Goal: Task Accomplishment & Management: Manage account settings

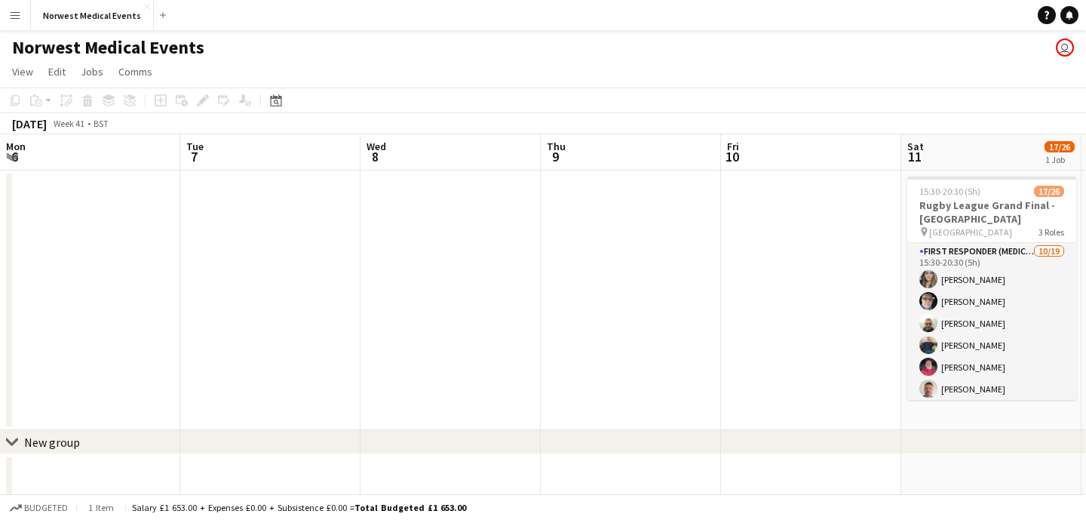
scroll to position [0, 528]
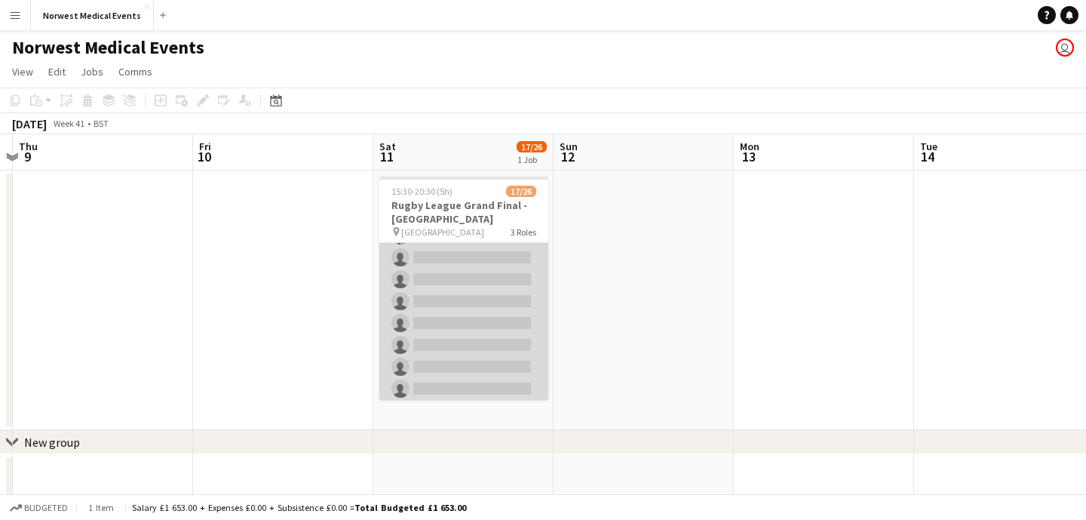
click at [465, 278] on app-card-role "First Responder (Medical) [DATE] 15:30-20:30 (5h) [PERSON_NAME] [PERSON_NAME] […" at bounding box center [463, 224] width 169 height 445
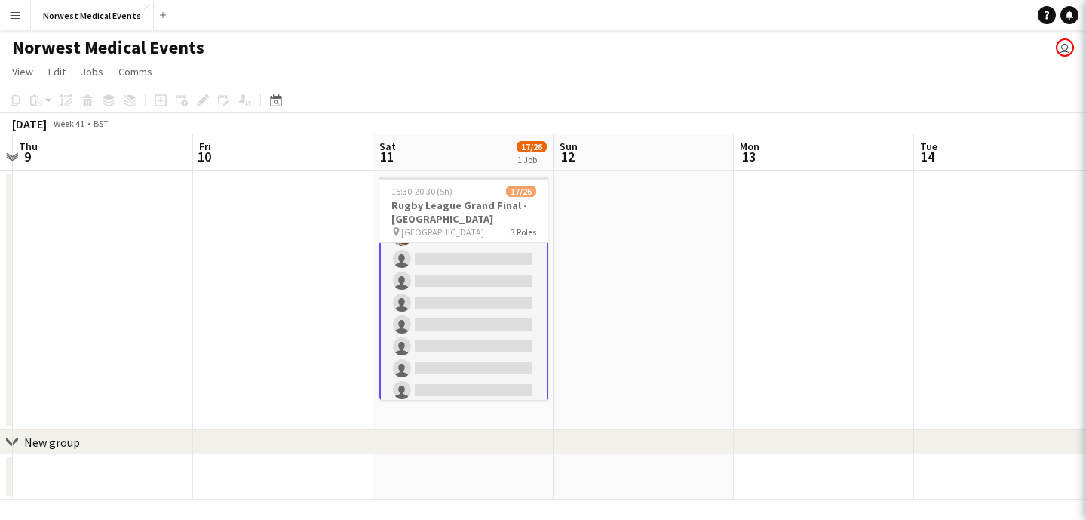
scroll to position [242, 0]
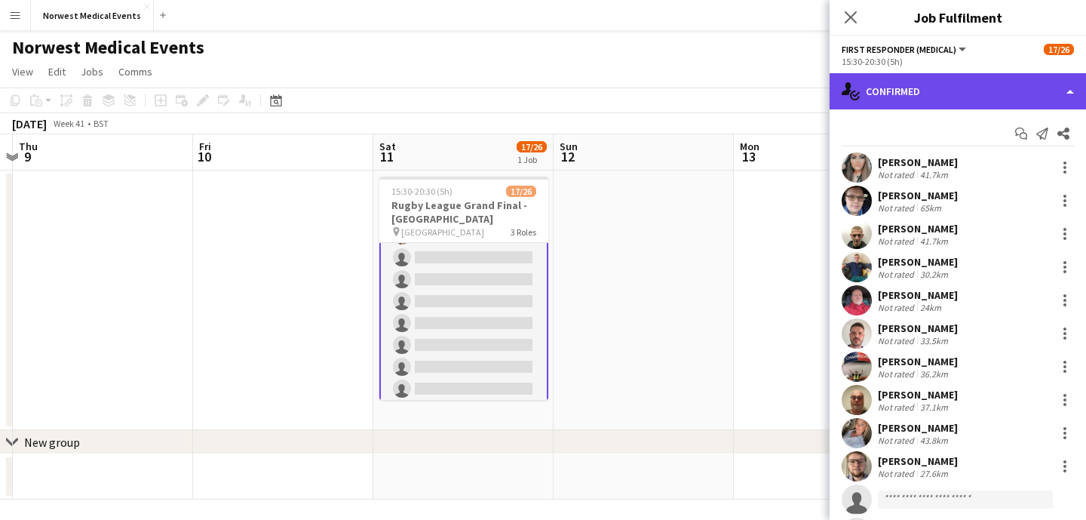
click at [946, 94] on div "single-neutral-actions-check-2 Confirmed" at bounding box center [957, 91] width 256 height 36
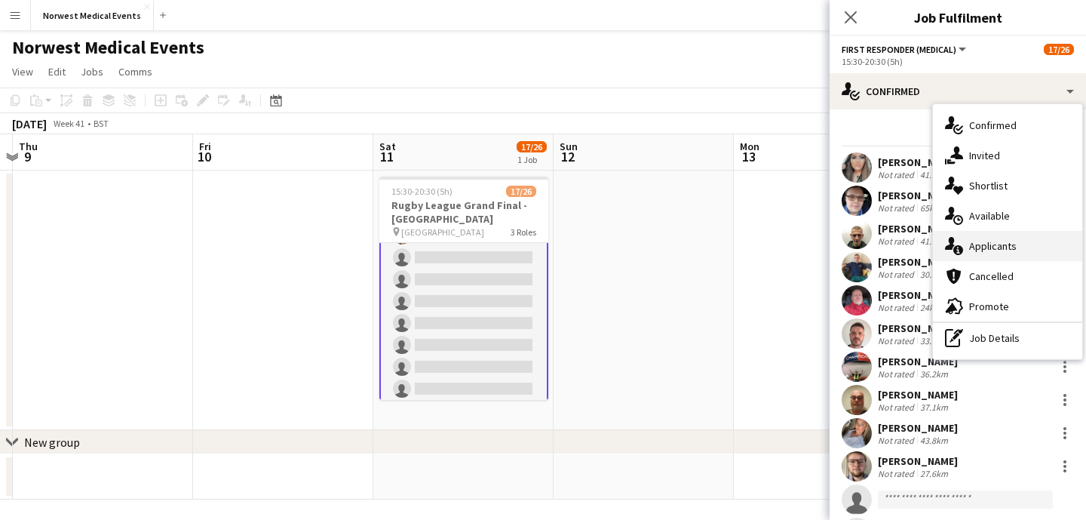
click at [988, 238] on div "single-neutral-actions-information Applicants" at bounding box center [1007, 246] width 149 height 30
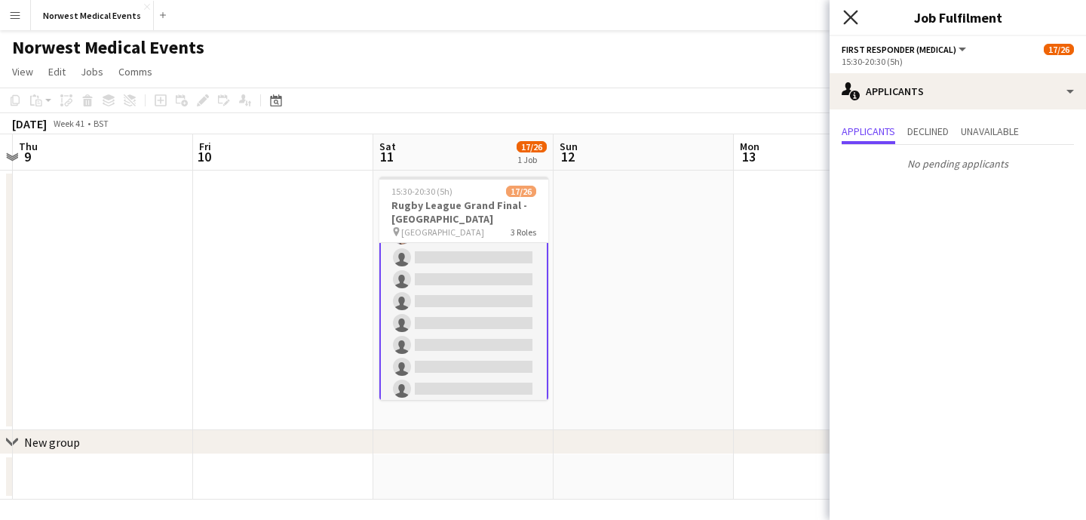
click at [852, 19] on icon at bounding box center [850, 17] width 14 height 14
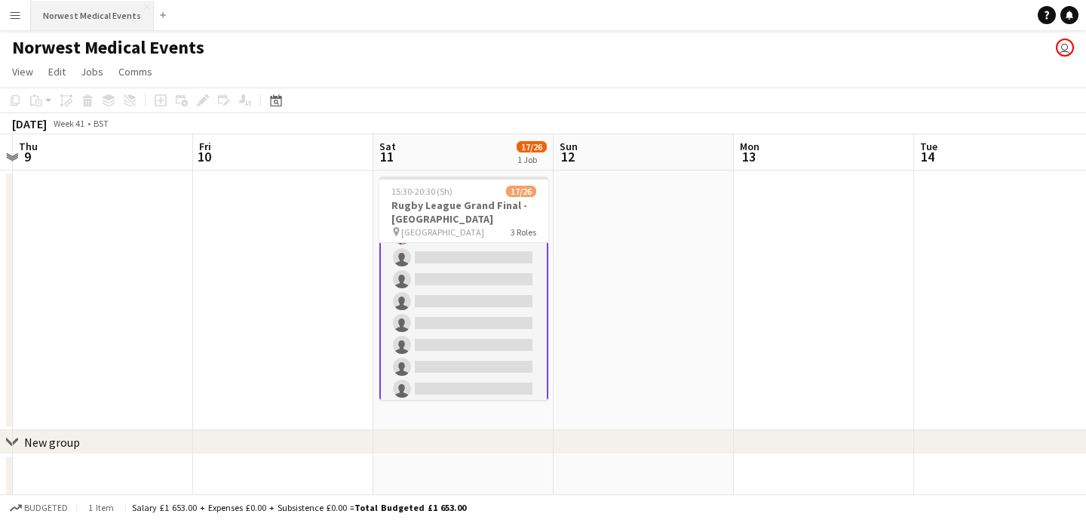
click at [133, 7] on button "Norwest Medical Events Close" at bounding box center [92, 15] width 123 height 29
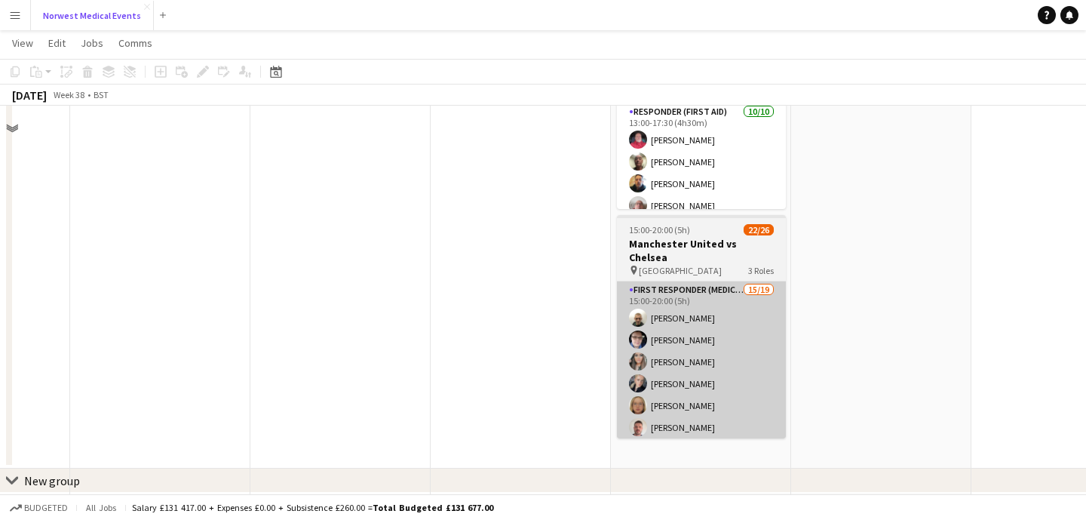
scroll to position [462, 0]
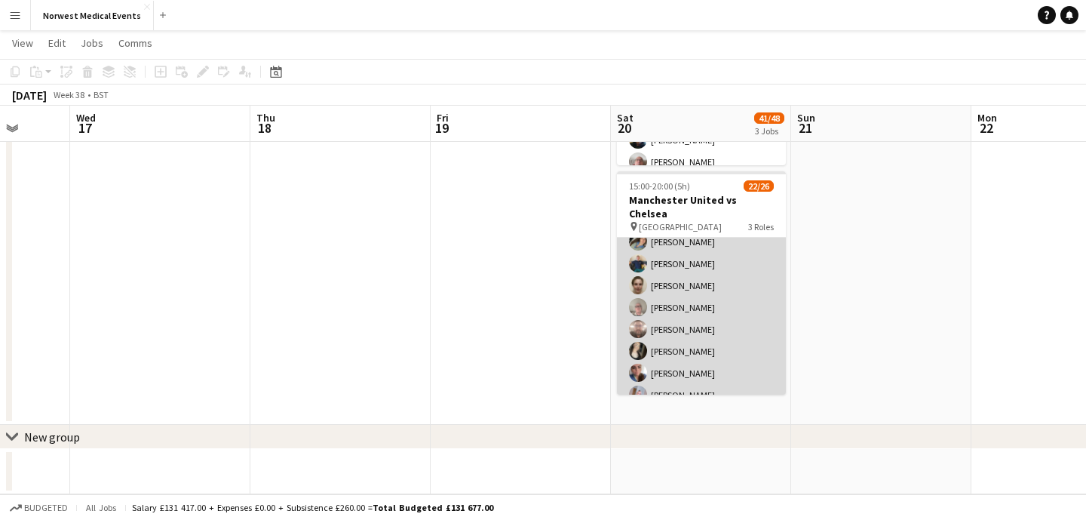
click at [711, 277] on app-card-role "First Responder (Medical) 15/19 15:00-20:00 (5h) [PERSON_NAME] [PERSON_NAME] [P…" at bounding box center [701, 296] width 169 height 445
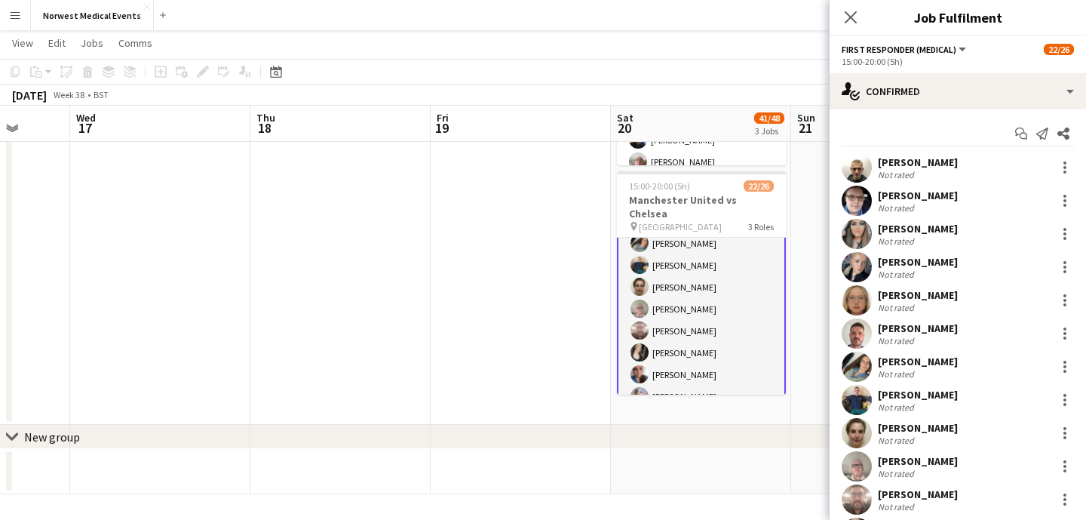
scroll to position [165, 0]
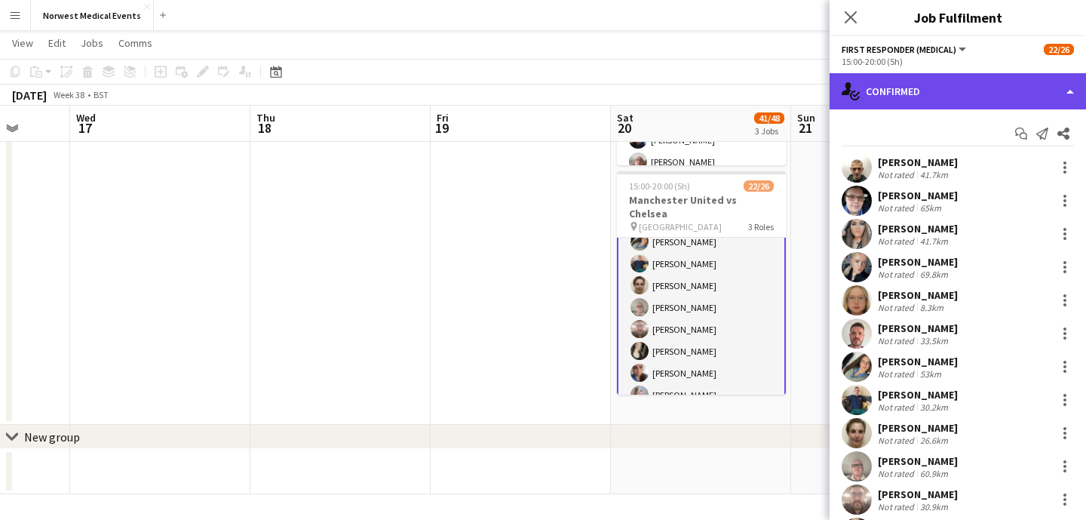
click at [941, 103] on div "single-neutral-actions-check-2 Confirmed" at bounding box center [957, 91] width 256 height 36
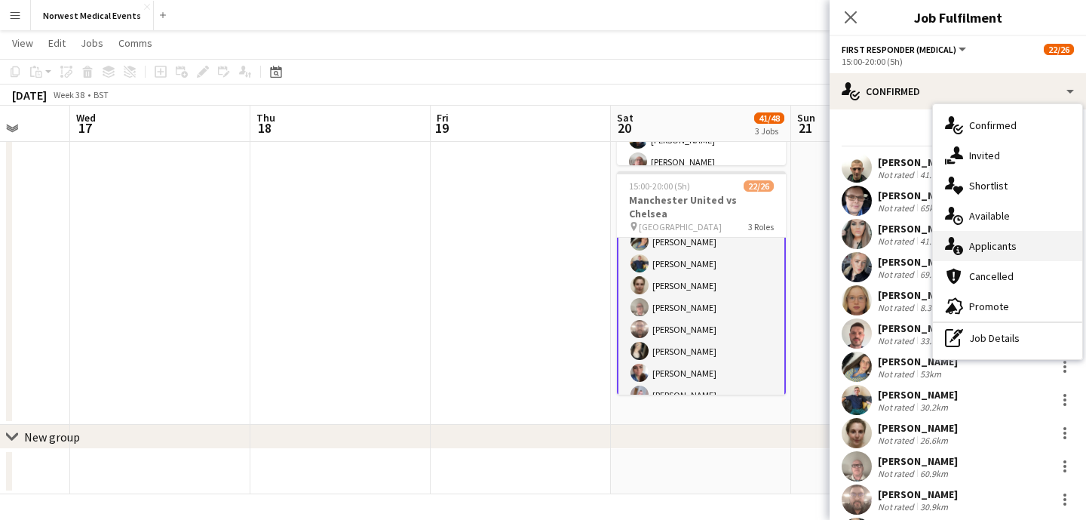
click at [1004, 250] on span "Applicants" at bounding box center [993, 246] width 48 height 14
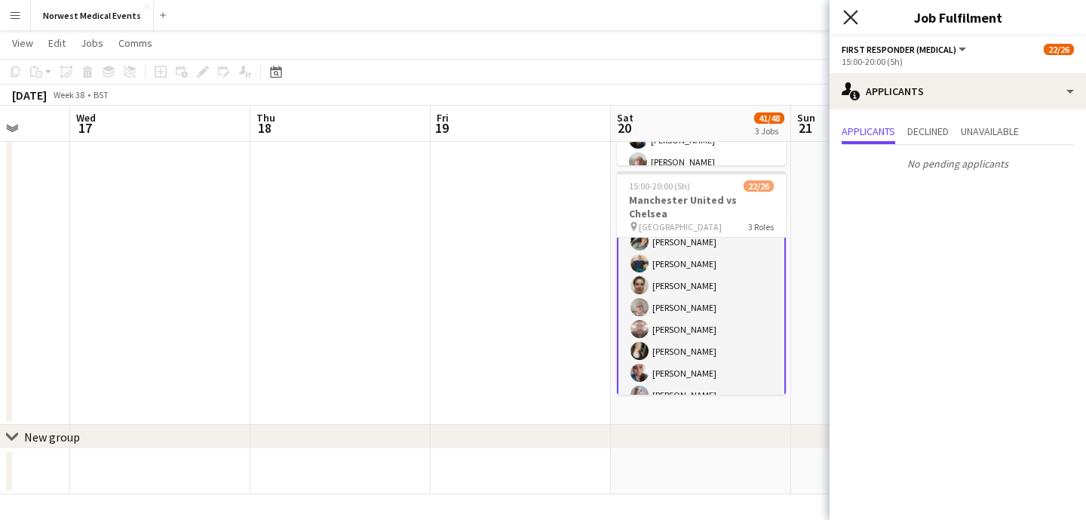
click at [847, 17] on icon "Close pop-in" at bounding box center [850, 17] width 14 height 14
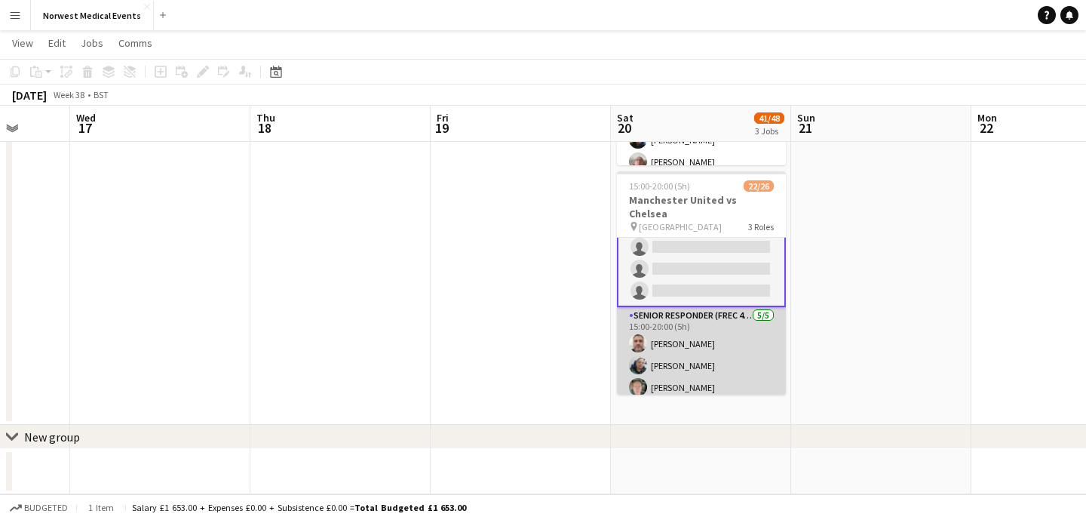
click at [700, 347] on app-card-role "Senior Responder (FREC 4 or Above) [DATE] 15:00-20:00 (5h) [PERSON_NAME] [PERSO…" at bounding box center [701, 376] width 169 height 139
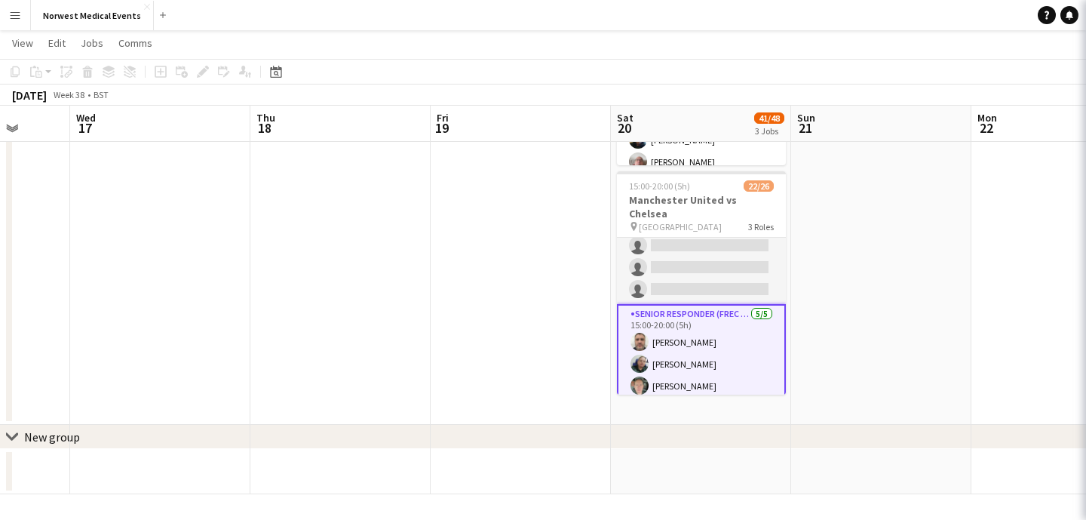
scroll to position [377, 0]
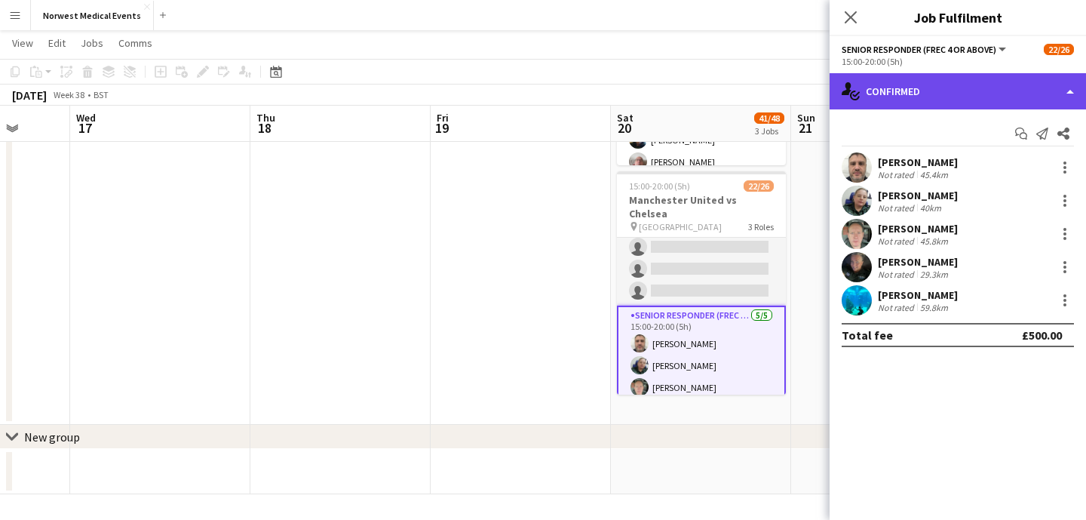
click at [920, 94] on div "single-neutral-actions-check-2 Confirmed" at bounding box center [957, 91] width 256 height 36
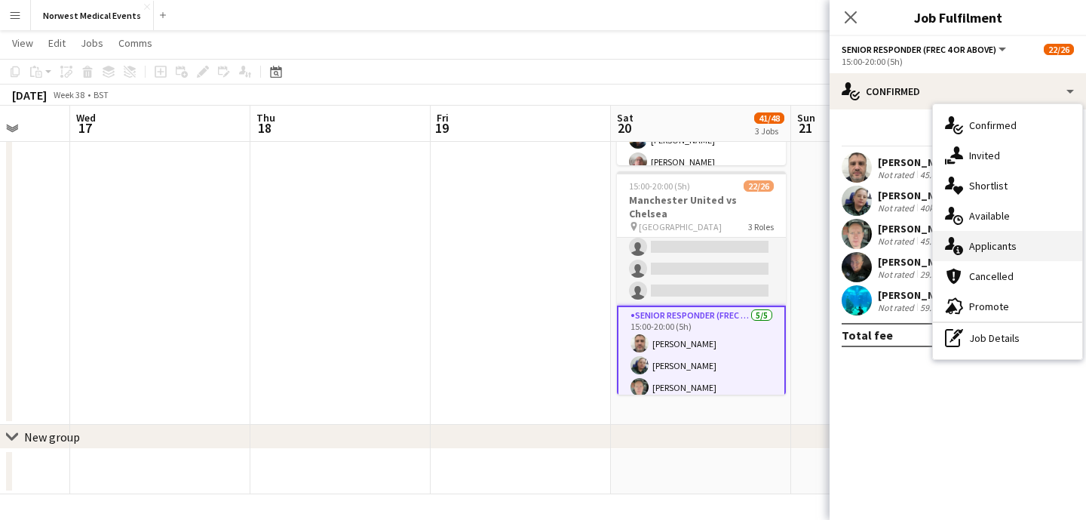
click at [988, 241] on span "Applicants" at bounding box center [993, 246] width 48 height 14
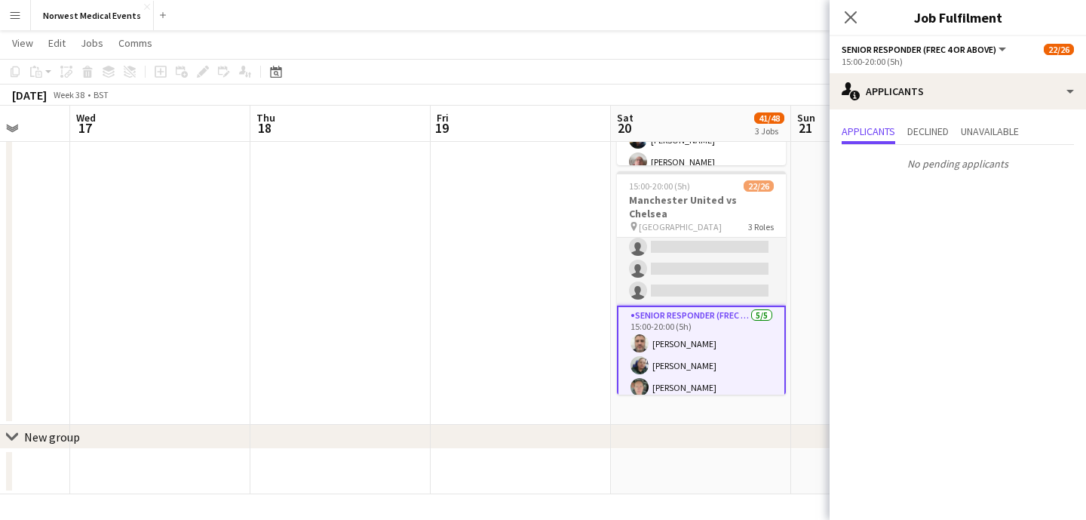
click at [856, 22] on icon at bounding box center [851, 17] width 12 height 12
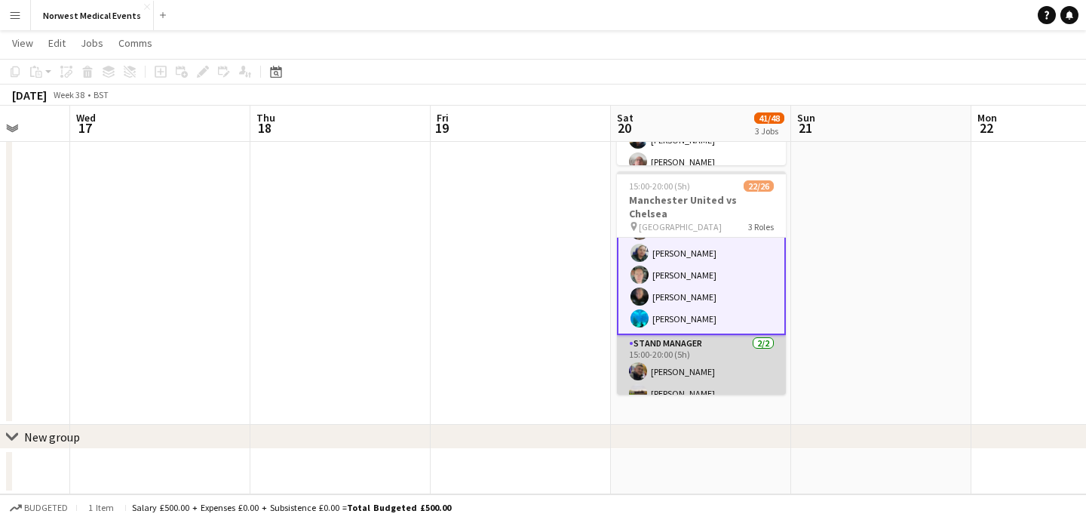
click at [704, 360] on app-card-role "Stand Manager [DATE] 15:00-20:00 (5h) [PERSON_NAME] [PERSON_NAME]" at bounding box center [701, 371] width 169 height 73
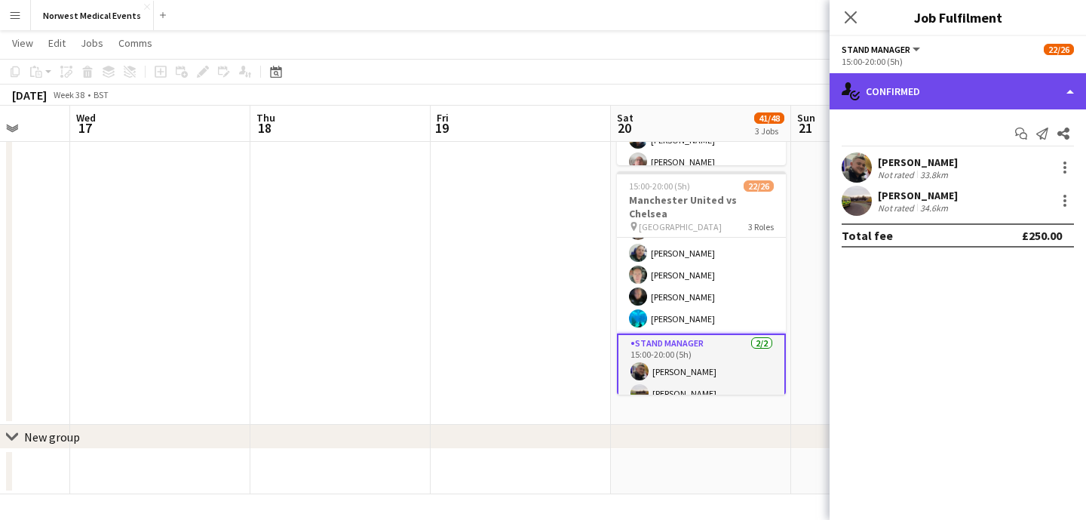
click at [933, 97] on div "single-neutral-actions-check-2 Confirmed" at bounding box center [957, 91] width 256 height 36
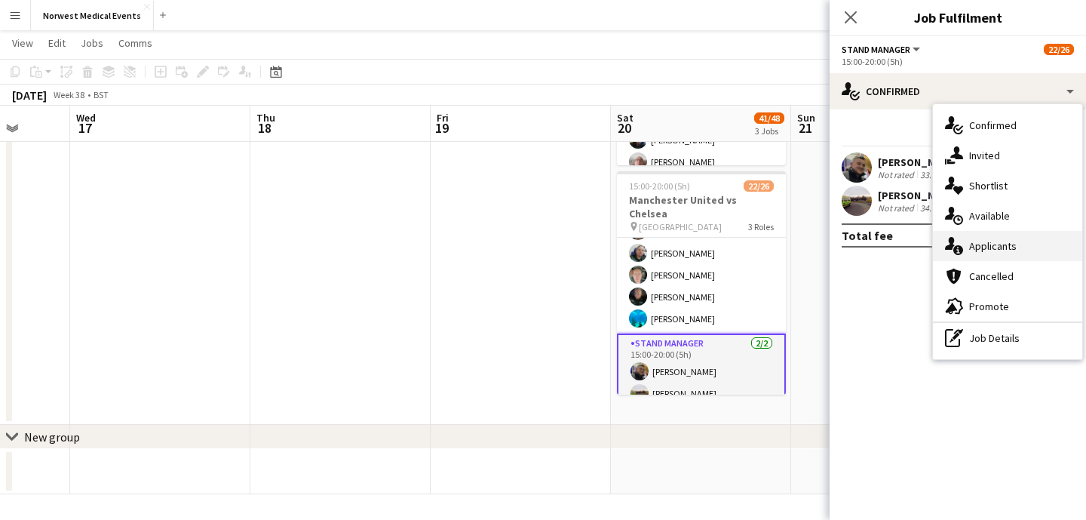
click at [995, 247] on span "Applicants" at bounding box center [993, 246] width 48 height 14
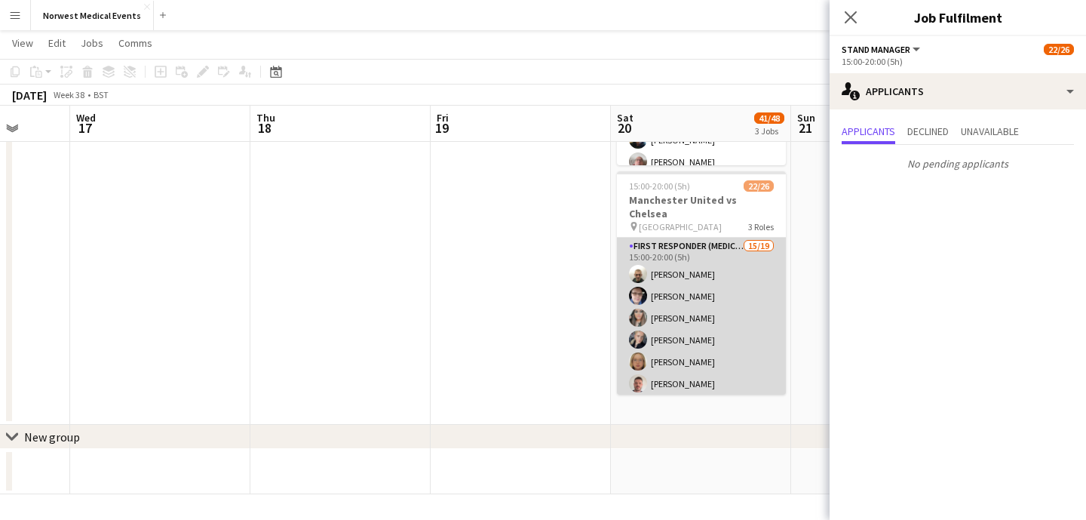
scroll to position [368, 0]
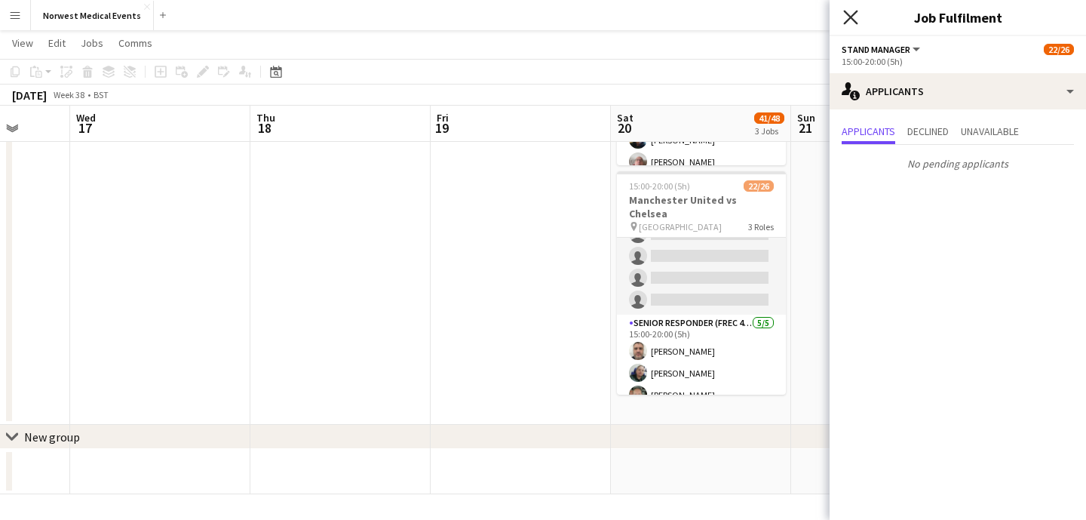
click at [851, 21] on icon "Close pop-in" at bounding box center [850, 17] width 14 height 14
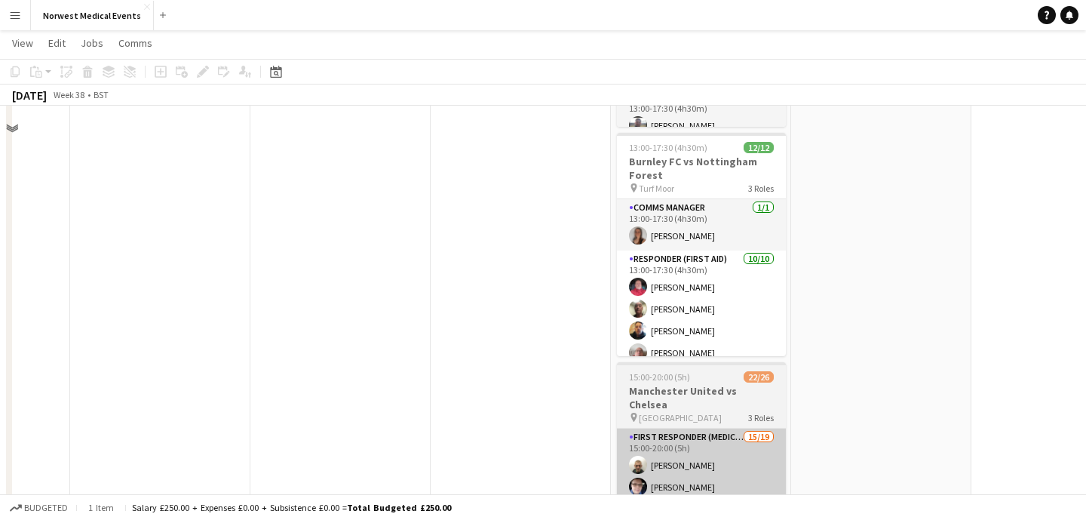
scroll to position [77, 0]
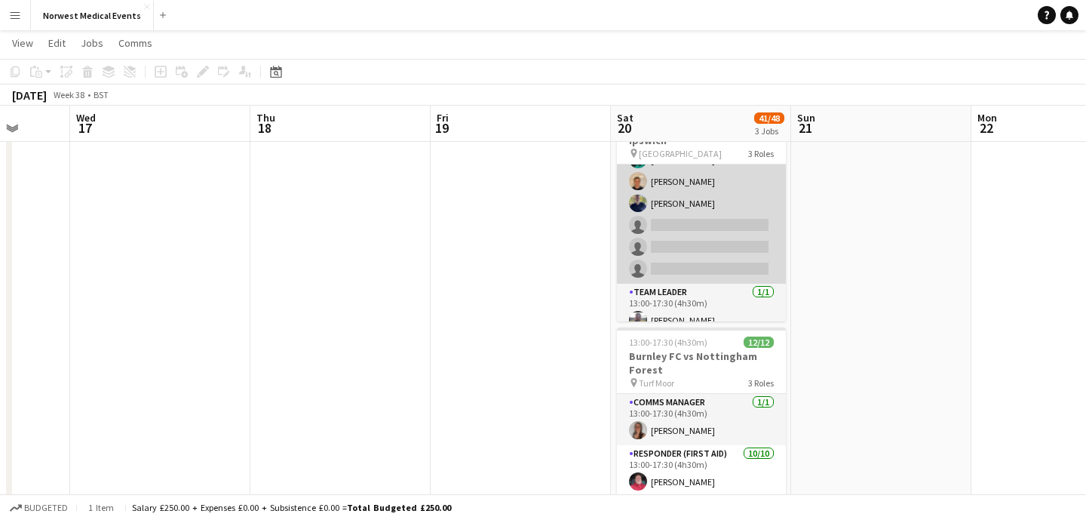
click at [698, 241] on app-card-role "Responder (First Aid) [DATE] 13:00-17:30 (4h30m) [PERSON_NAME] [PERSON_NAME] [P…" at bounding box center [701, 181] width 169 height 204
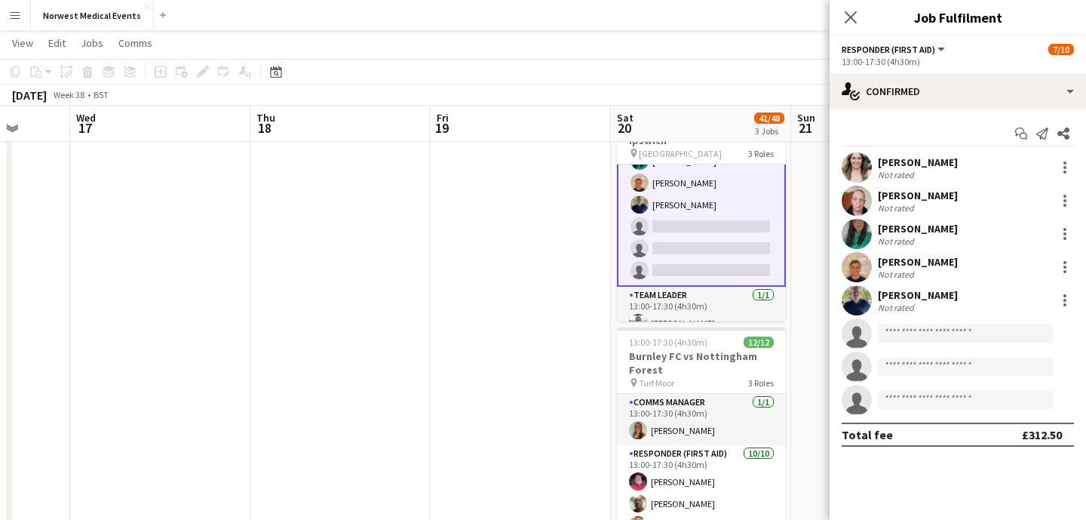
scroll to position [138, 0]
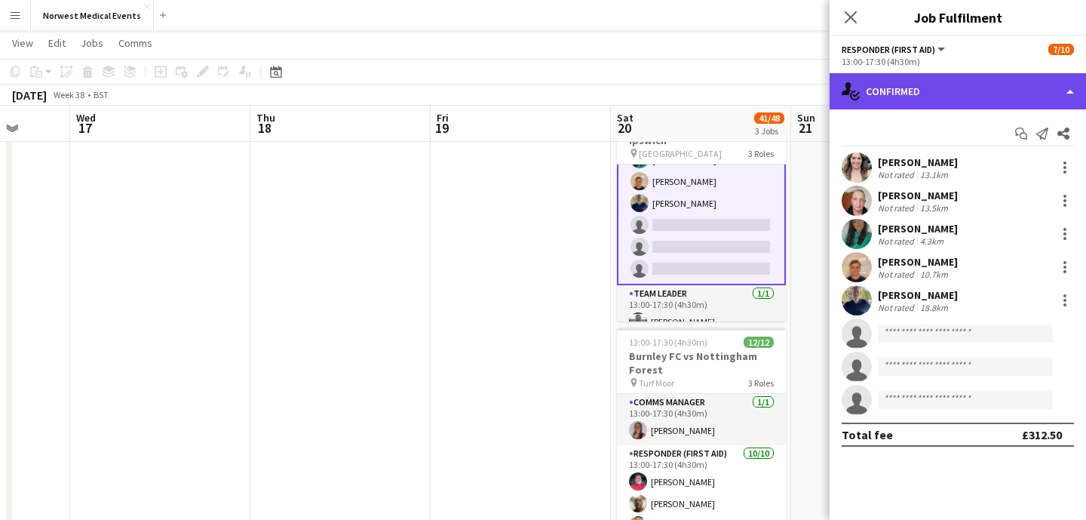
click at [936, 94] on div "single-neutral-actions-check-2 Confirmed" at bounding box center [957, 91] width 256 height 36
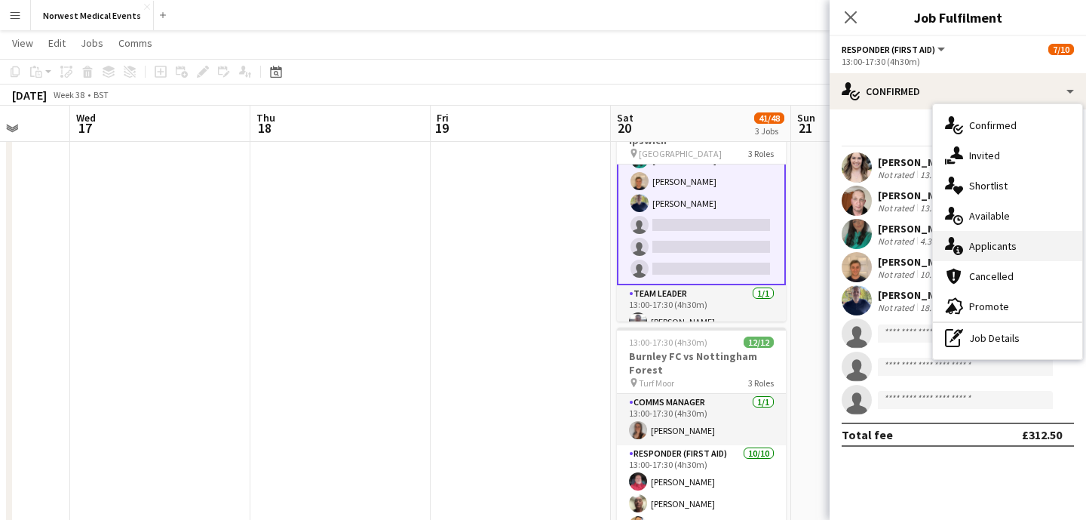
click at [989, 250] on span "Applicants" at bounding box center [993, 246] width 48 height 14
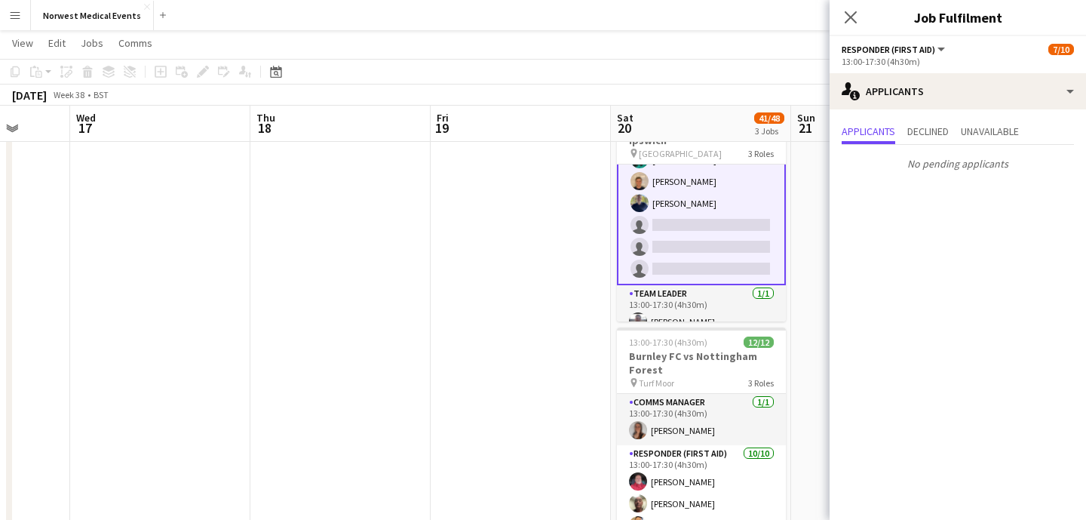
click at [851, 14] on icon "Close pop-in" at bounding box center [851, 17] width 12 height 12
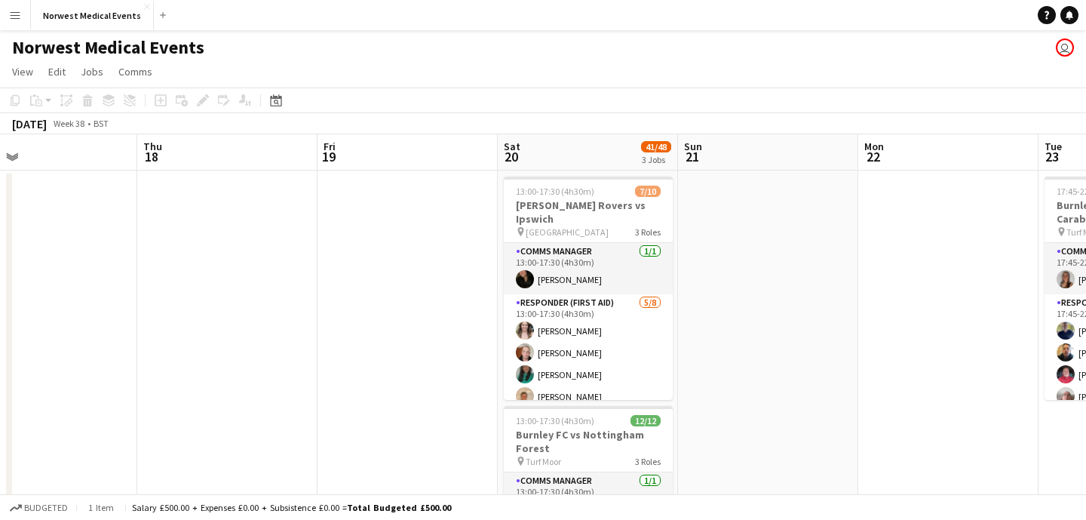
scroll to position [0, 739]
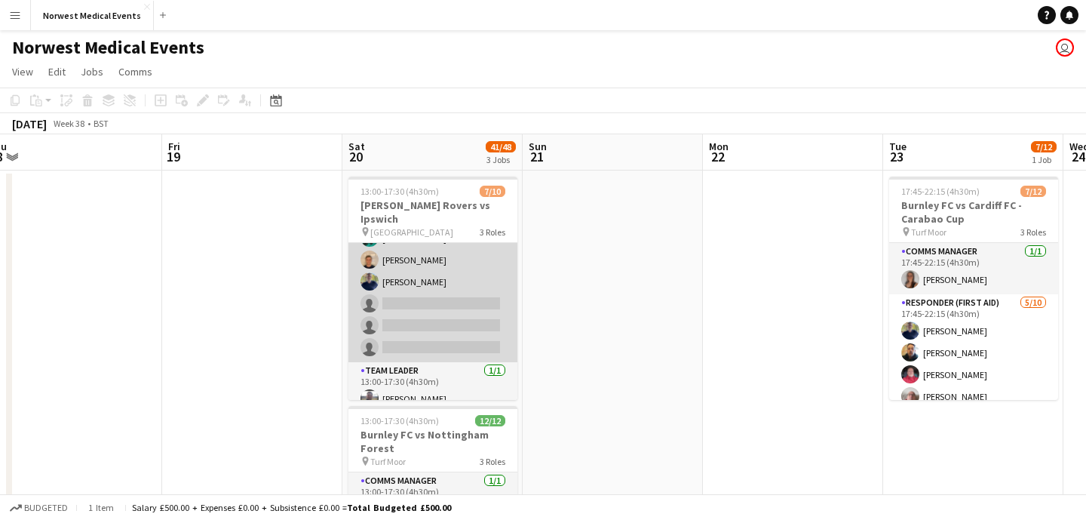
click at [463, 273] on app-card-role "Responder (First Aid) [DATE] 13:00-17:30 (4h30m) [PERSON_NAME] [PERSON_NAME] [P…" at bounding box center [432, 260] width 169 height 204
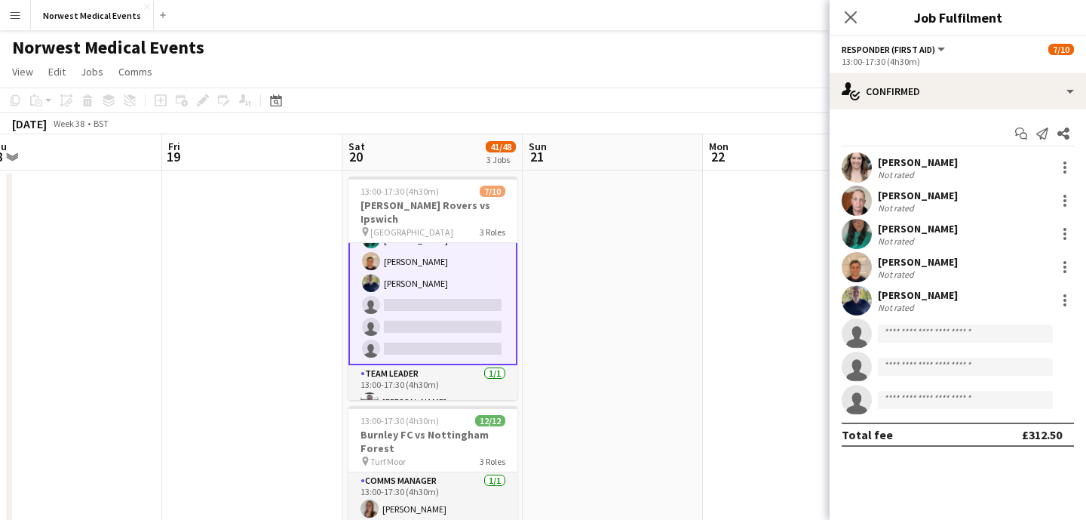
scroll to position [138, 0]
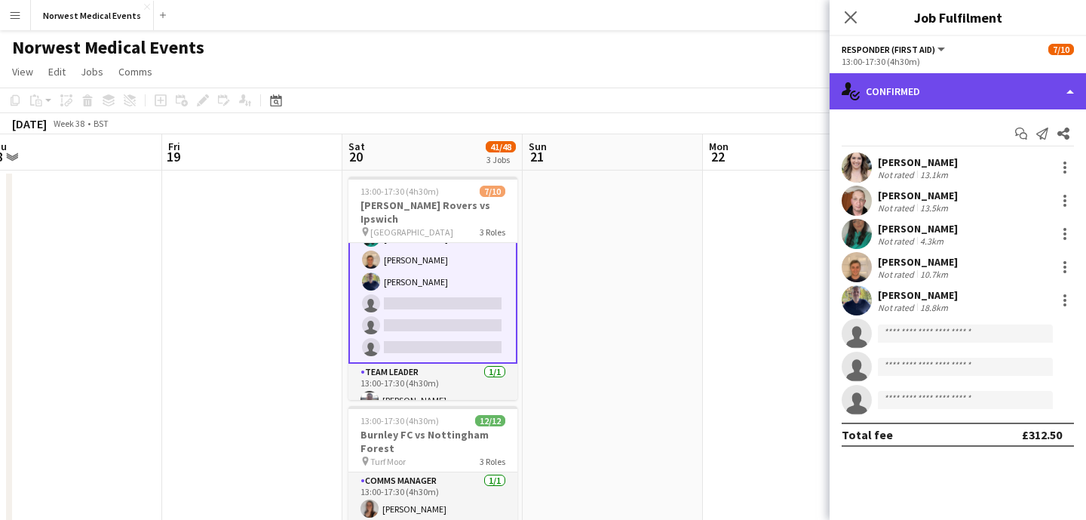
click at [956, 87] on div "single-neutral-actions-check-2 Confirmed" at bounding box center [957, 91] width 256 height 36
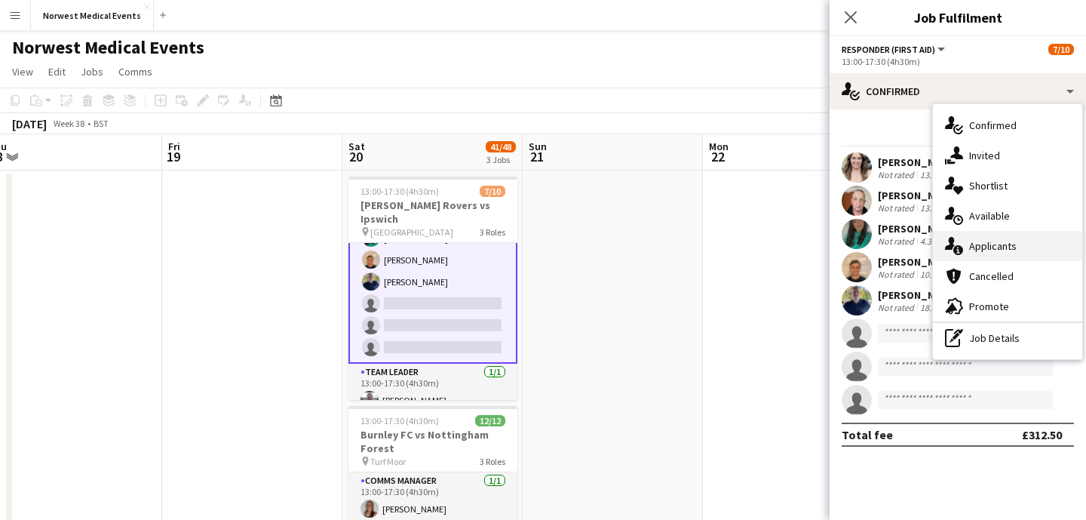
click at [987, 236] on div "single-neutral-actions-information Applicants" at bounding box center [1007, 246] width 149 height 30
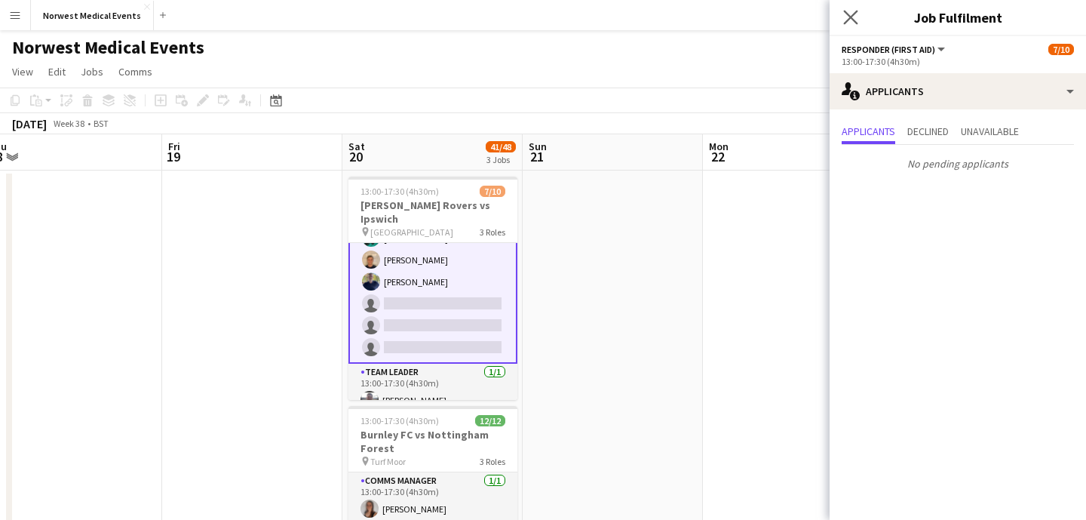
click at [851, 9] on app-icon "Close pop-in" at bounding box center [851, 18] width 22 height 22
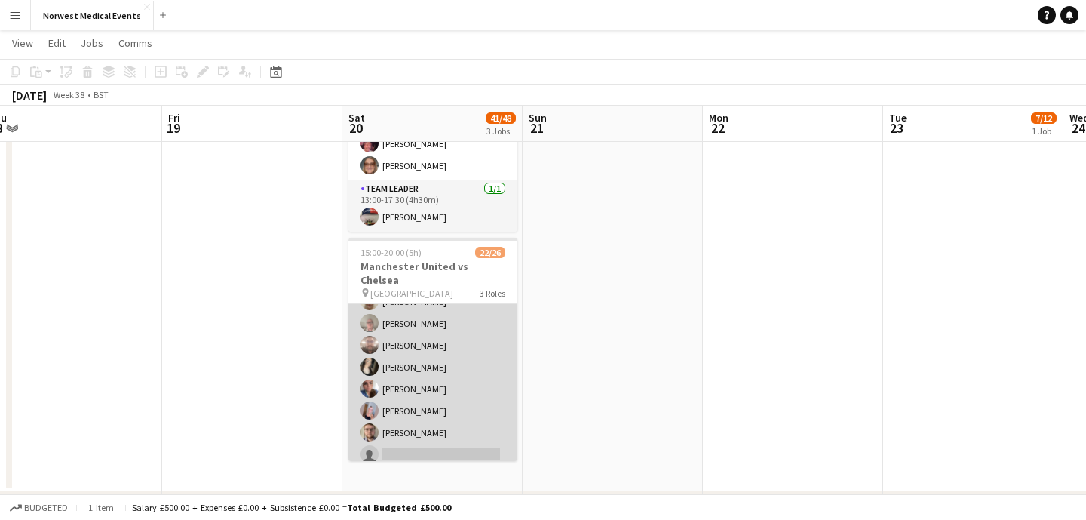
scroll to position [278, 0]
click at [435, 370] on app-card-role "First Responder (Medical) 15/19 15:00-20:00 (5h) [PERSON_NAME] [PERSON_NAME] [P…" at bounding box center [432, 248] width 169 height 445
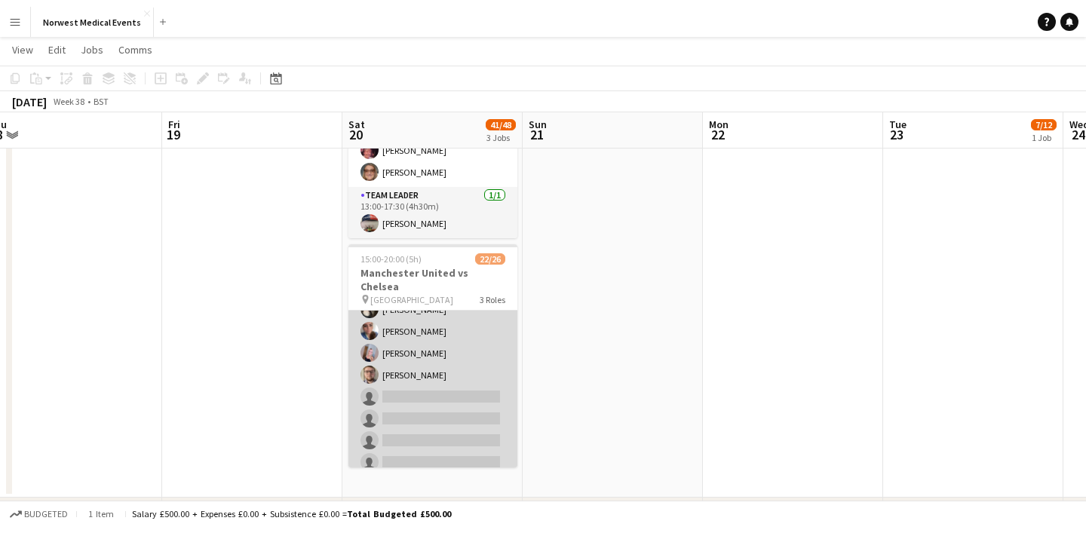
scroll to position [280, 0]
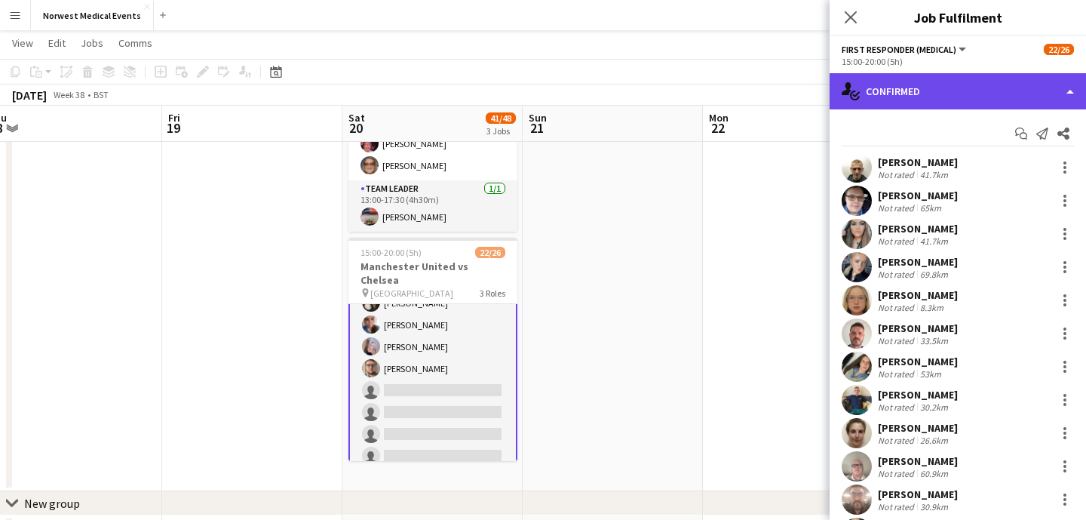
click at [931, 90] on div "single-neutral-actions-check-2 Confirmed" at bounding box center [957, 91] width 256 height 36
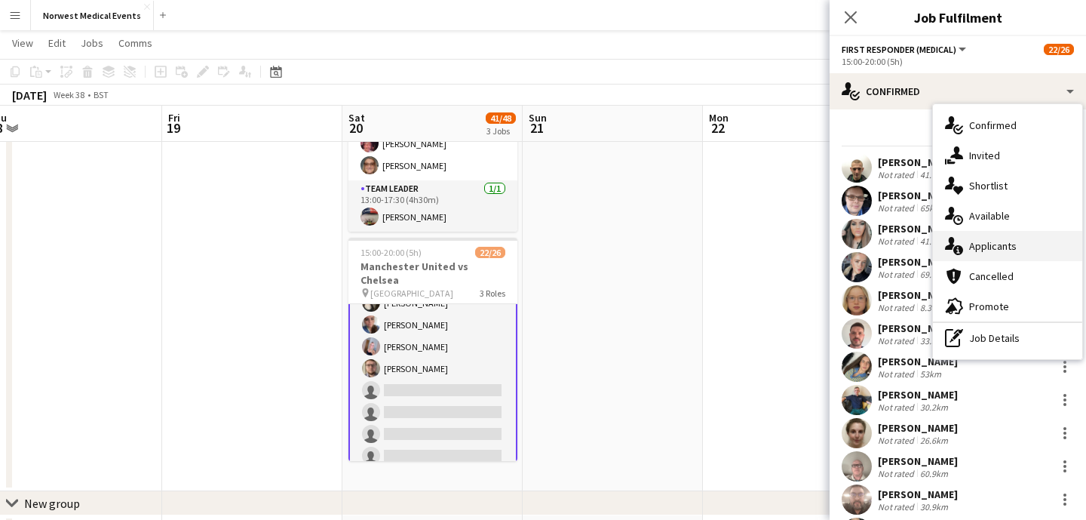
click at [981, 244] on span "Applicants" at bounding box center [993, 246] width 48 height 14
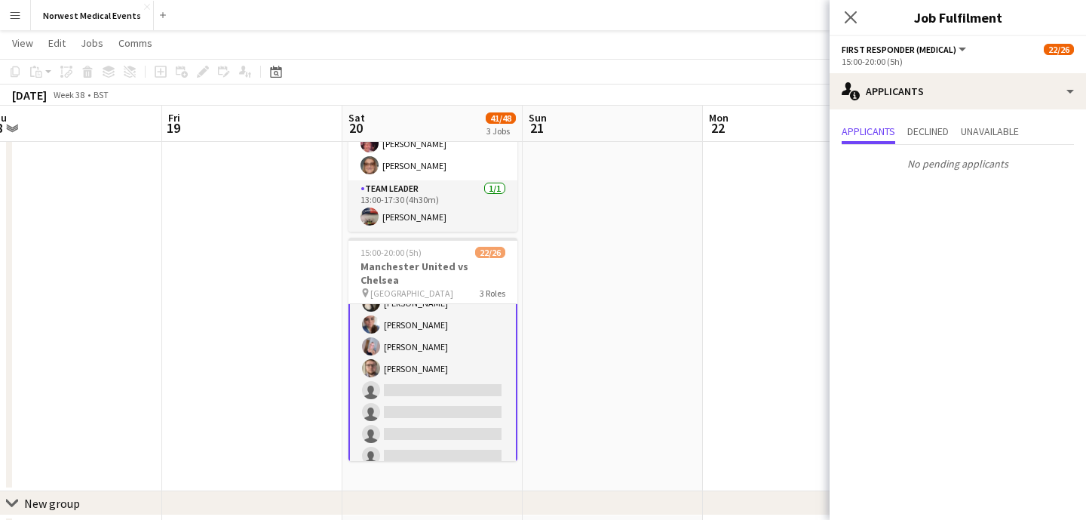
click at [854, 4] on div "Close pop-in" at bounding box center [850, 17] width 42 height 35
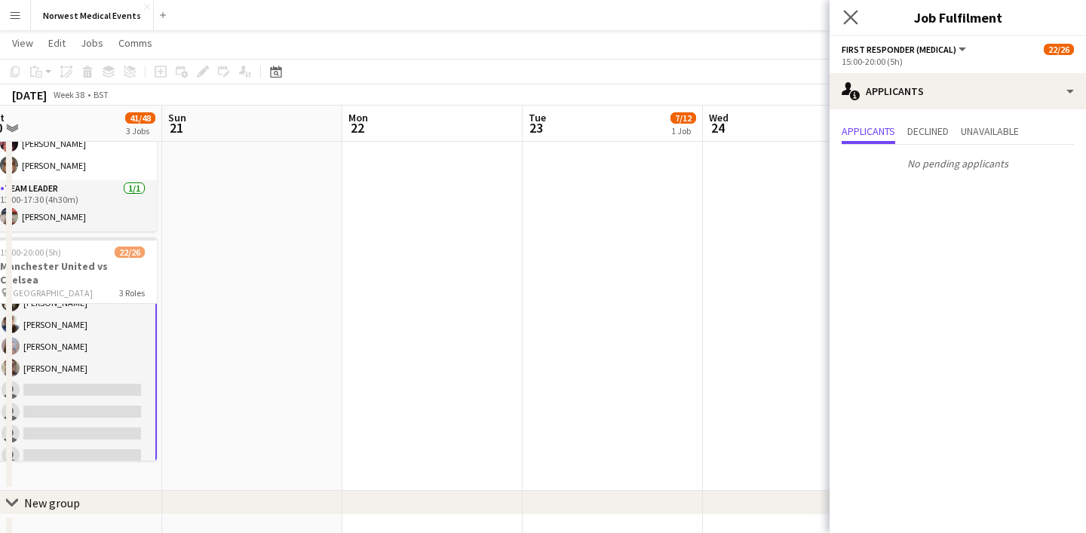
click at [848, 25] on app-icon "Close pop-in" at bounding box center [851, 18] width 22 height 22
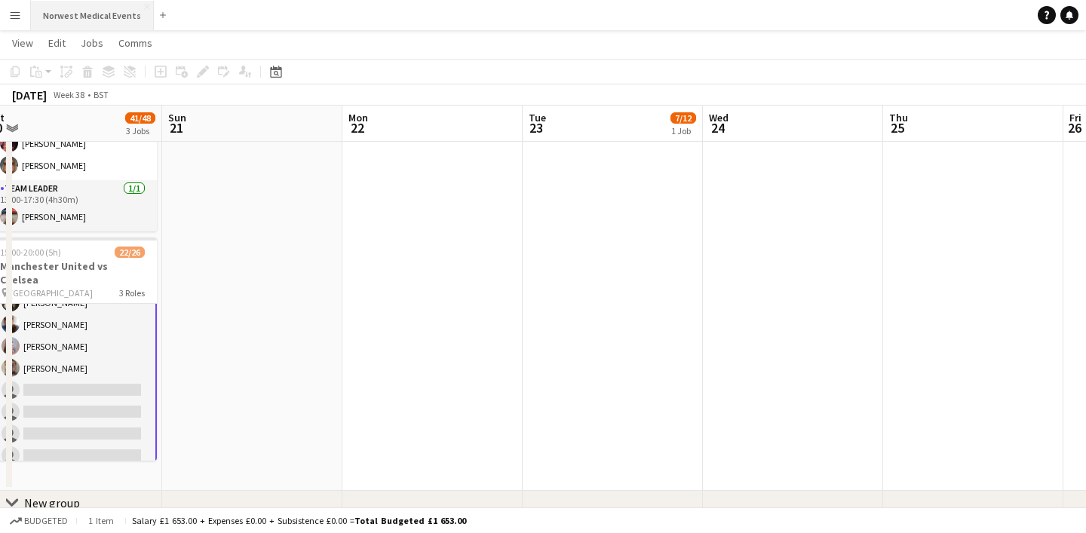
click at [60, 18] on button "Norwest Medical Events Close" at bounding box center [92, 15] width 123 height 29
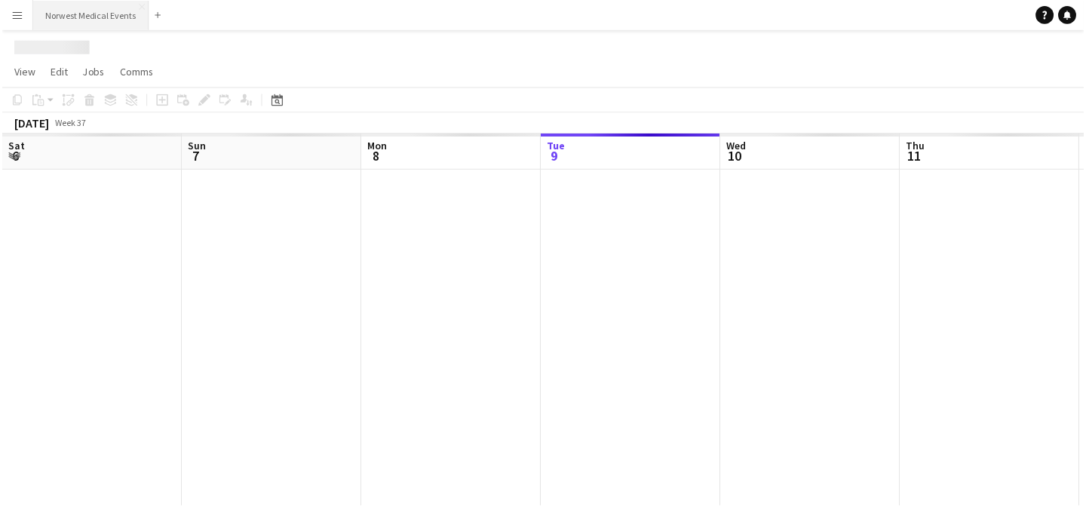
scroll to position [0, 360]
